Goal: Task Accomplishment & Management: Manage account settings

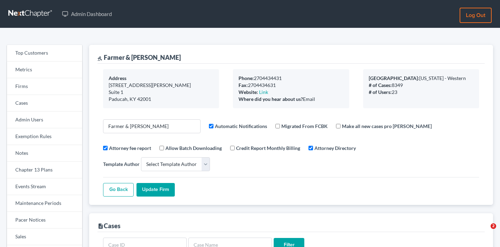
select select
click at [45, 87] on link "Firms" at bounding box center [44, 86] width 75 height 17
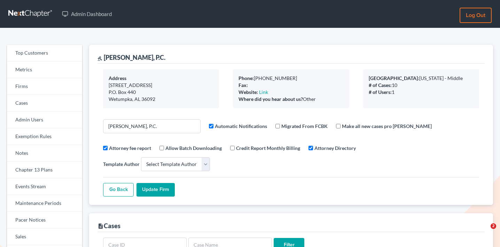
select select
drag, startPoint x: 182, startPoint y: 58, endPoint x: 103, endPoint y: 55, distance: 79.4
click at [103, 55] on div "gavel [PERSON_NAME], P.C." at bounding box center [290, 54] width 387 height 19
copy div "[PERSON_NAME], P.C."
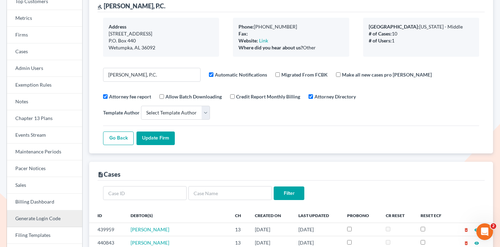
scroll to position [52, 0]
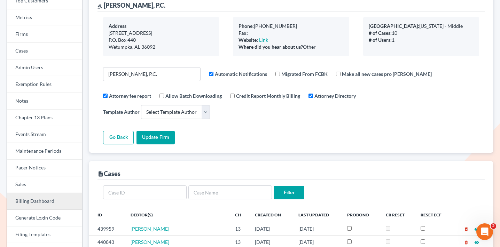
click at [36, 201] on link "Billing Dashboard" at bounding box center [44, 201] width 75 height 17
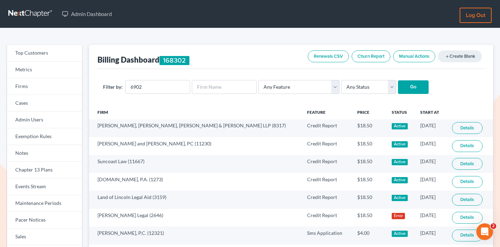
select select "active"
click at [341, 80] on select "Any Status Active Inactive Pending Expired Error Pending Charges" at bounding box center [368, 87] width 55 height 14
click at [400, 89] on input "Go" at bounding box center [413, 87] width 31 height 14
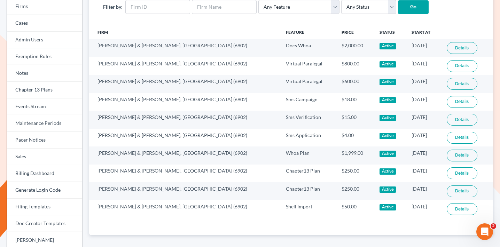
scroll to position [81, 0]
